Goal: Task Accomplishment & Management: Manage account settings

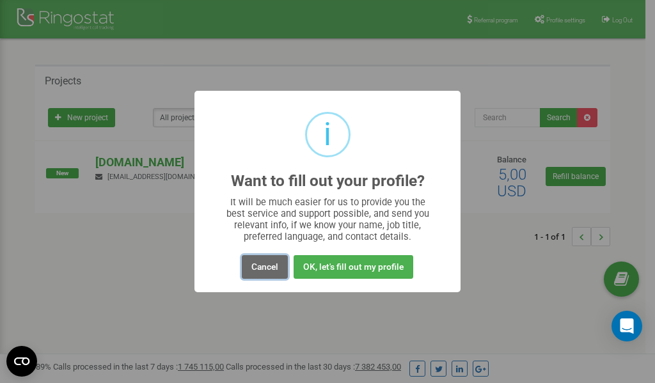
click at [265, 265] on button "Cancel" at bounding box center [265, 267] width 46 height 24
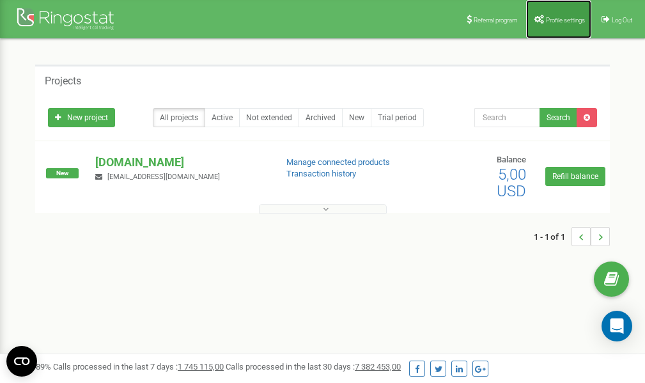
click at [561, 13] on link "Profile settings" at bounding box center [558, 19] width 65 height 38
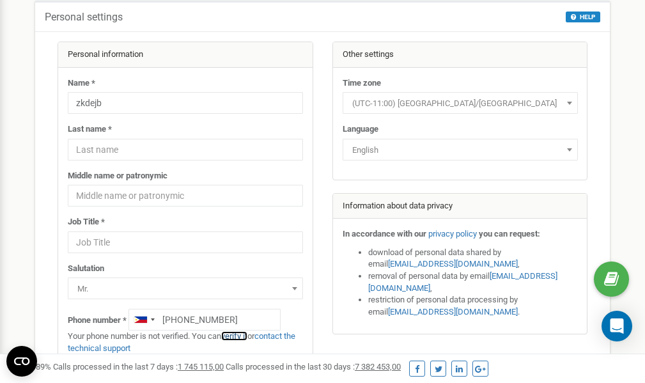
click at [242, 336] on link "verify it" at bounding box center [234, 336] width 26 height 10
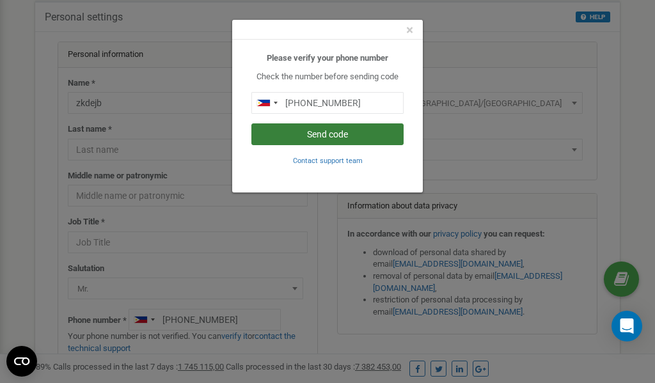
click at [338, 132] on button "Send code" at bounding box center [327, 134] width 152 height 22
